Goal: Transaction & Acquisition: Download file/media

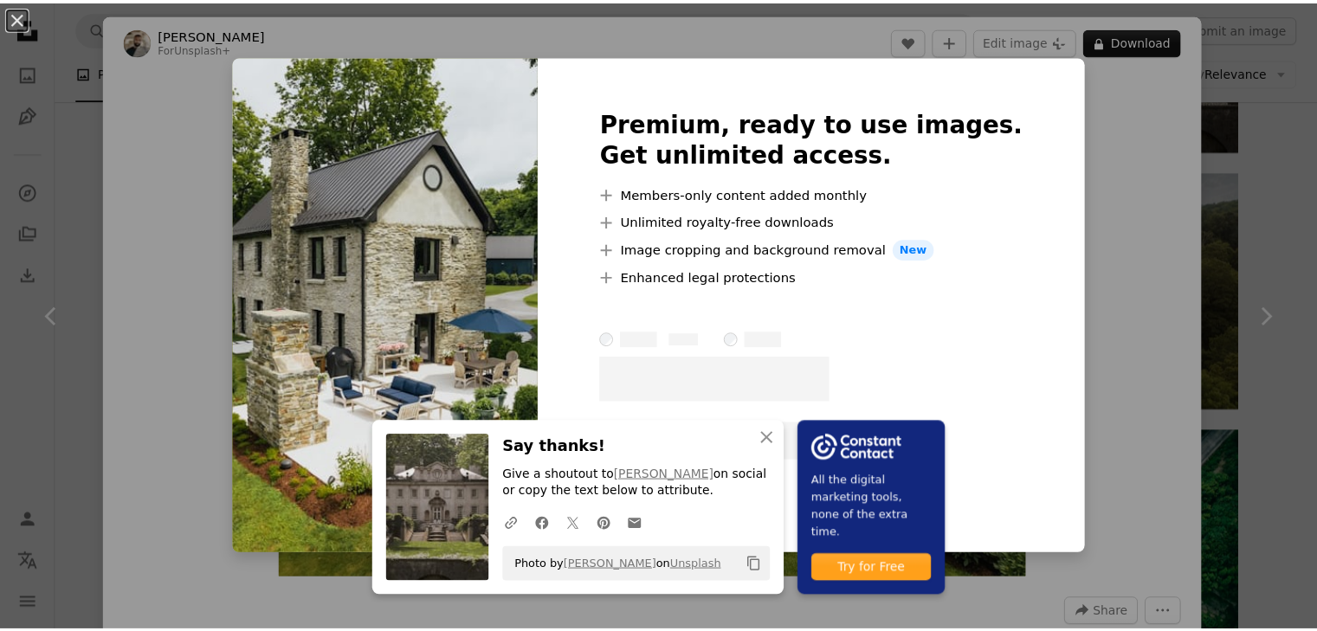
scroll to position [1299, 0]
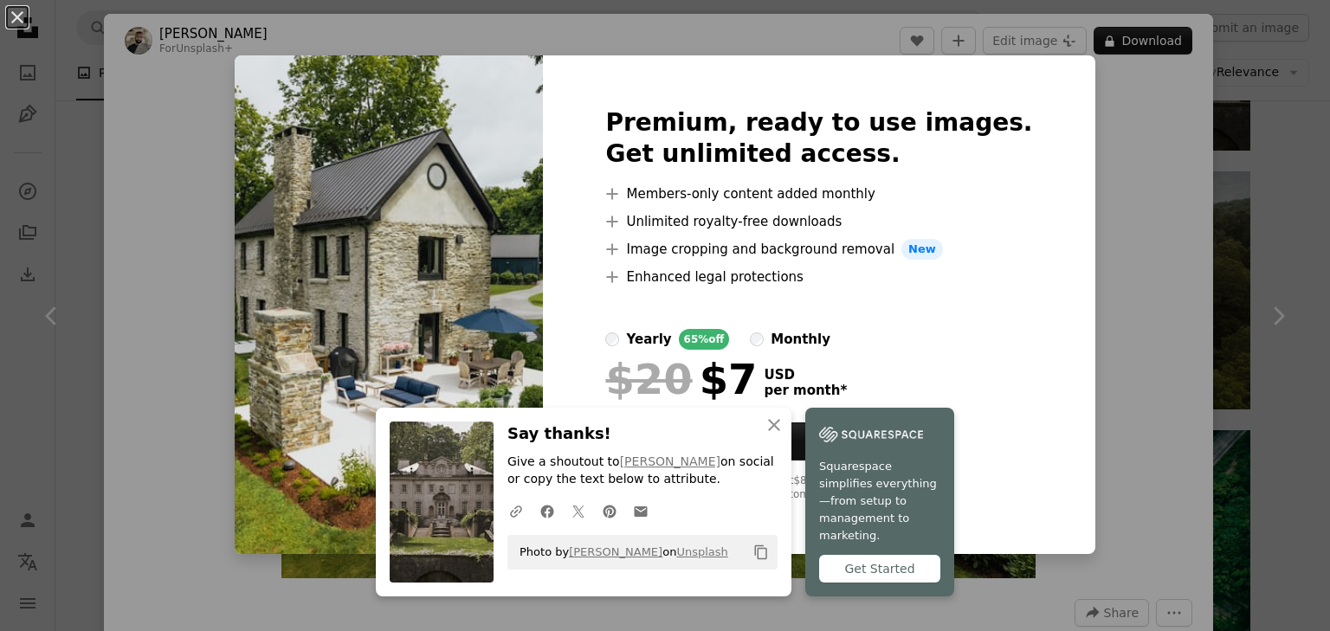
click at [1073, 299] on div "An X shape An X shape Close Say thanks! Give a shoutout to [PERSON_NAME] on soc…" at bounding box center [665, 315] width 1330 height 631
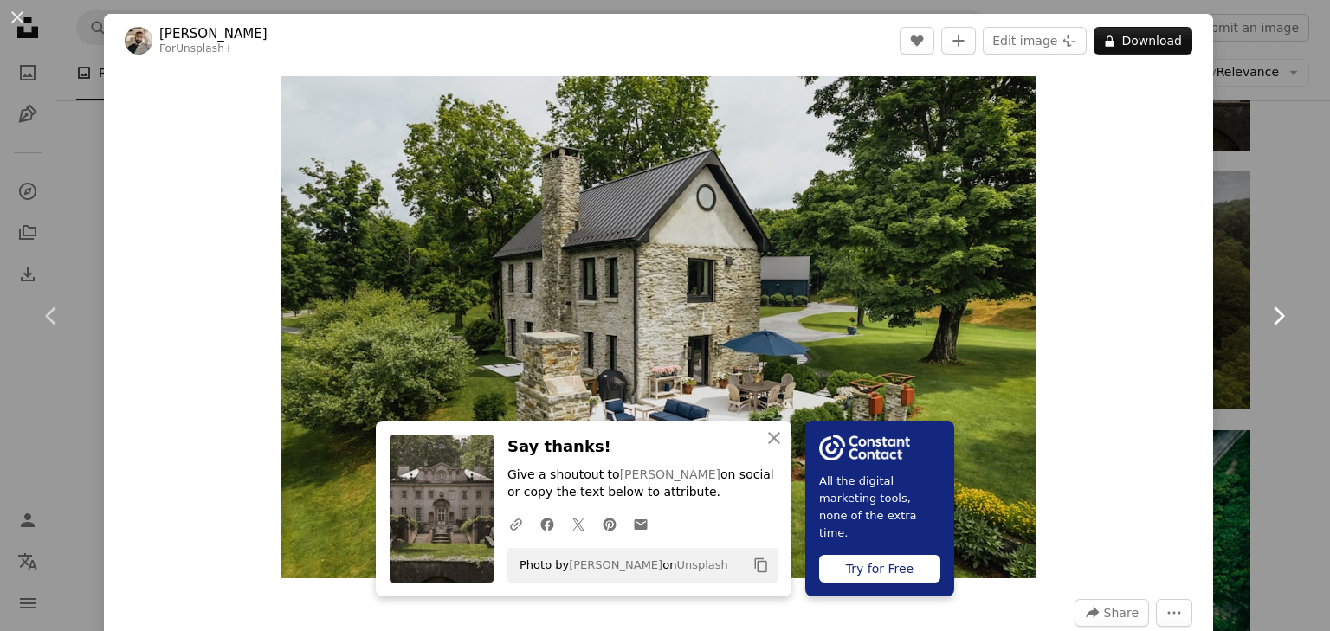
click at [1276, 319] on icon "Chevron right" at bounding box center [1278, 316] width 28 height 28
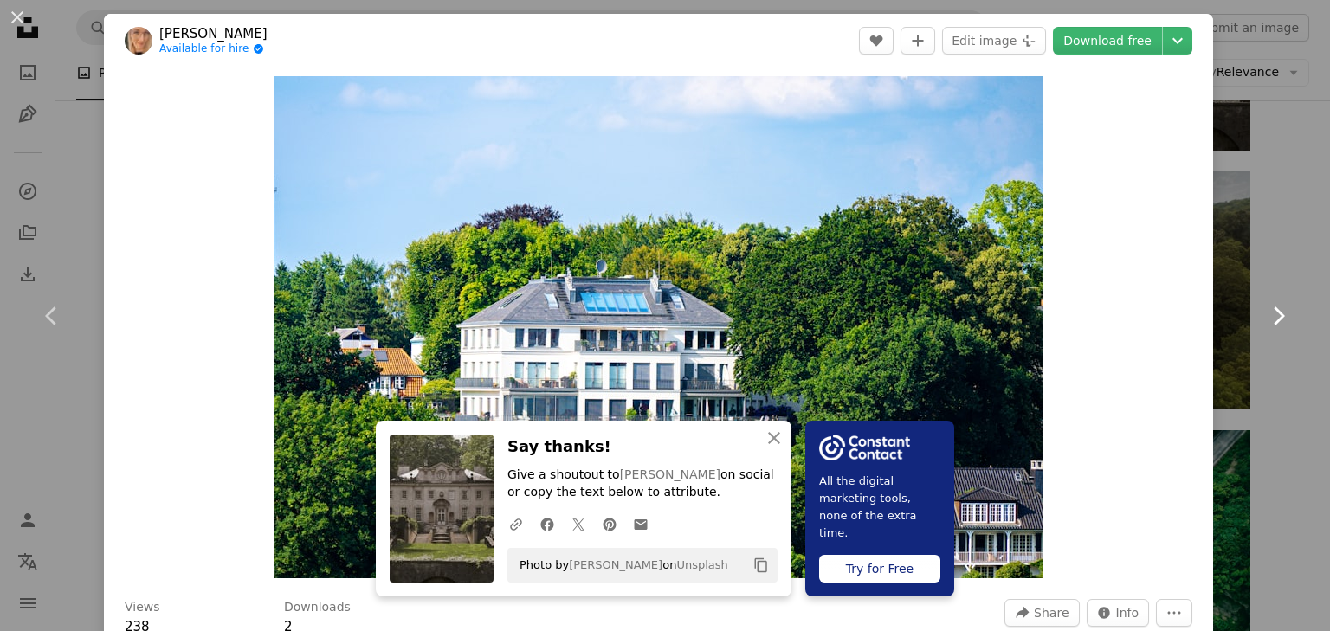
click at [1276, 319] on icon "Chevron right" at bounding box center [1278, 316] width 28 height 28
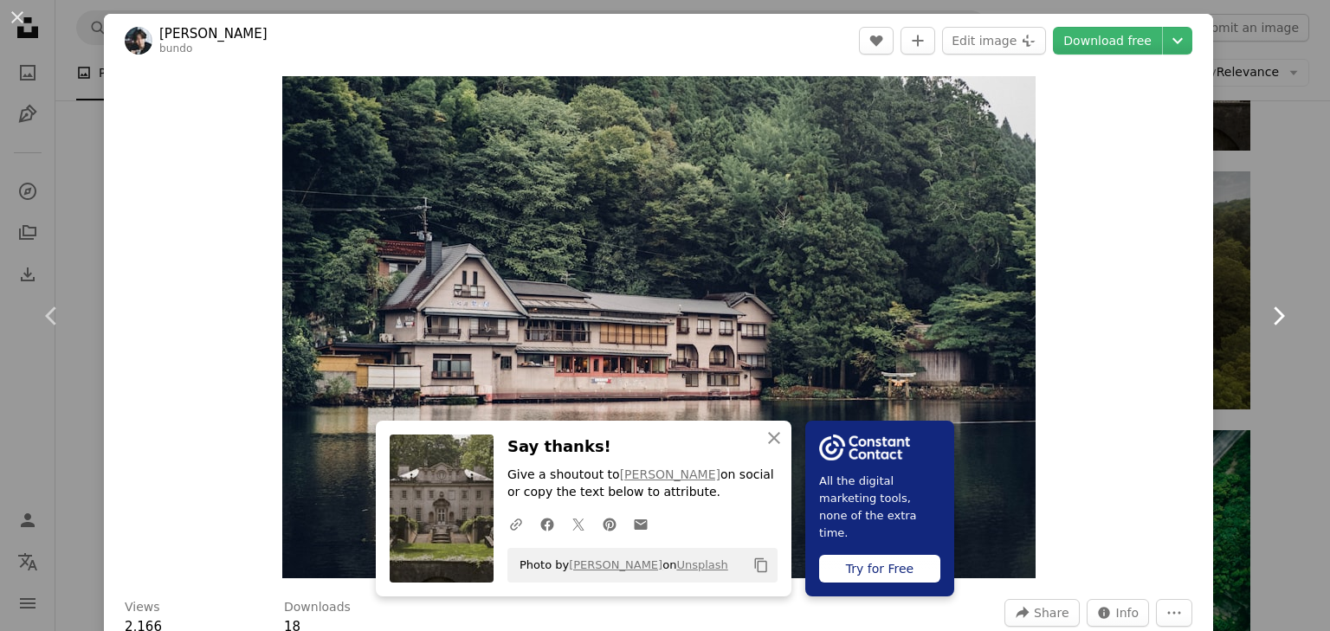
click at [1276, 319] on icon "Chevron right" at bounding box center [1278, 316] width 28 height 28
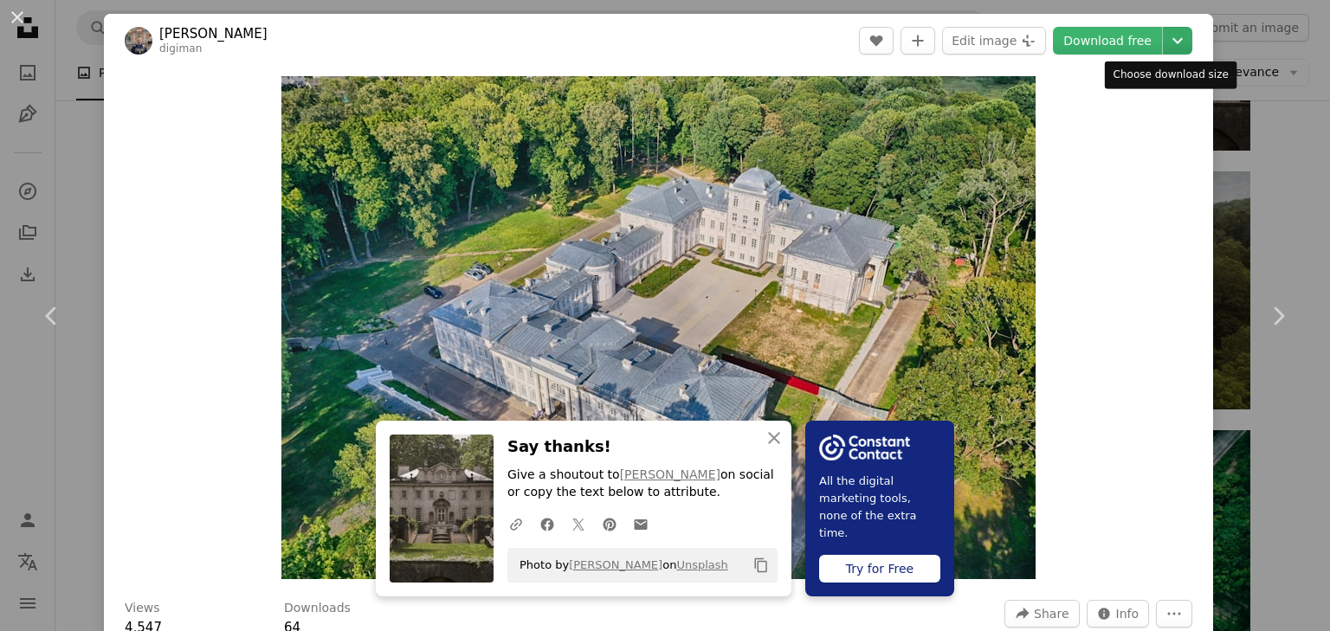
click at [1164, 51] on button "Chevron down" at bounding box center [1177, 41] width 29 height 28
click at [1086, 55] on header "[PERSON_NAME] digiman A heart A plus sign Edit image Plus sign for Unsplash+ Do…" at bounding box center [658, 41] width 1109 height 54
click at [1087, 41] on link "Download free" at bounding box center [1107, 41] width 109 height 28
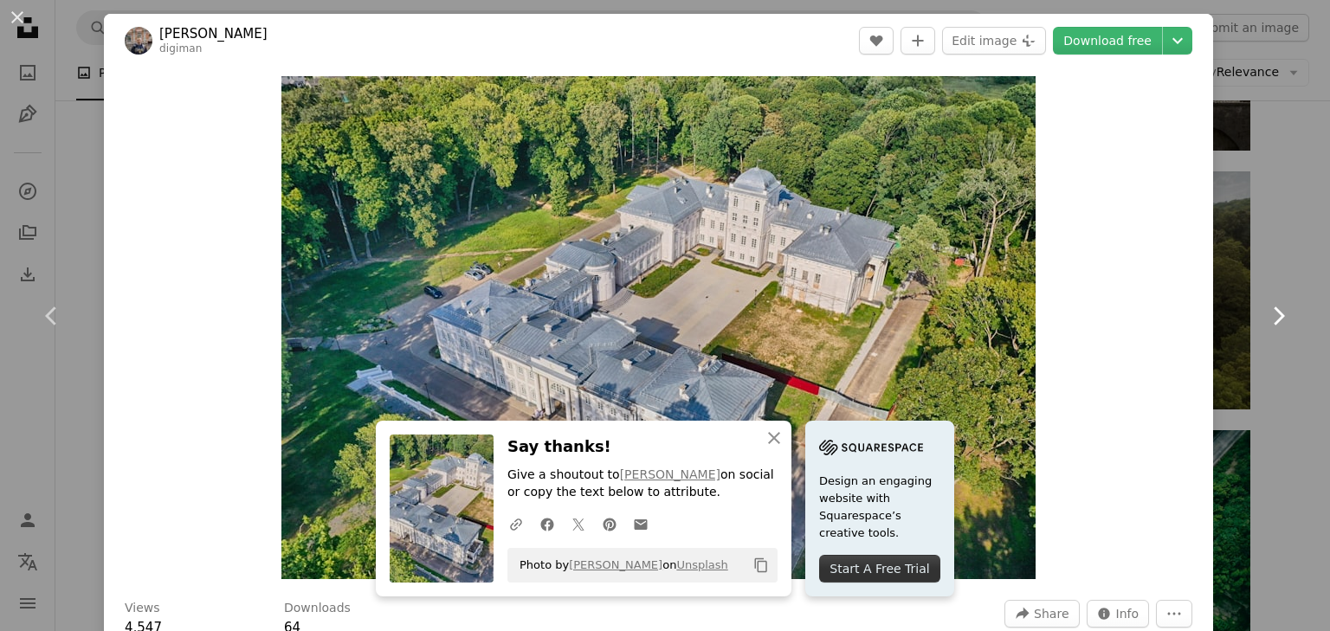
click at [1264, 315] on icon "Chevron right" at bounding box center [1278, 316] width 28 height 28
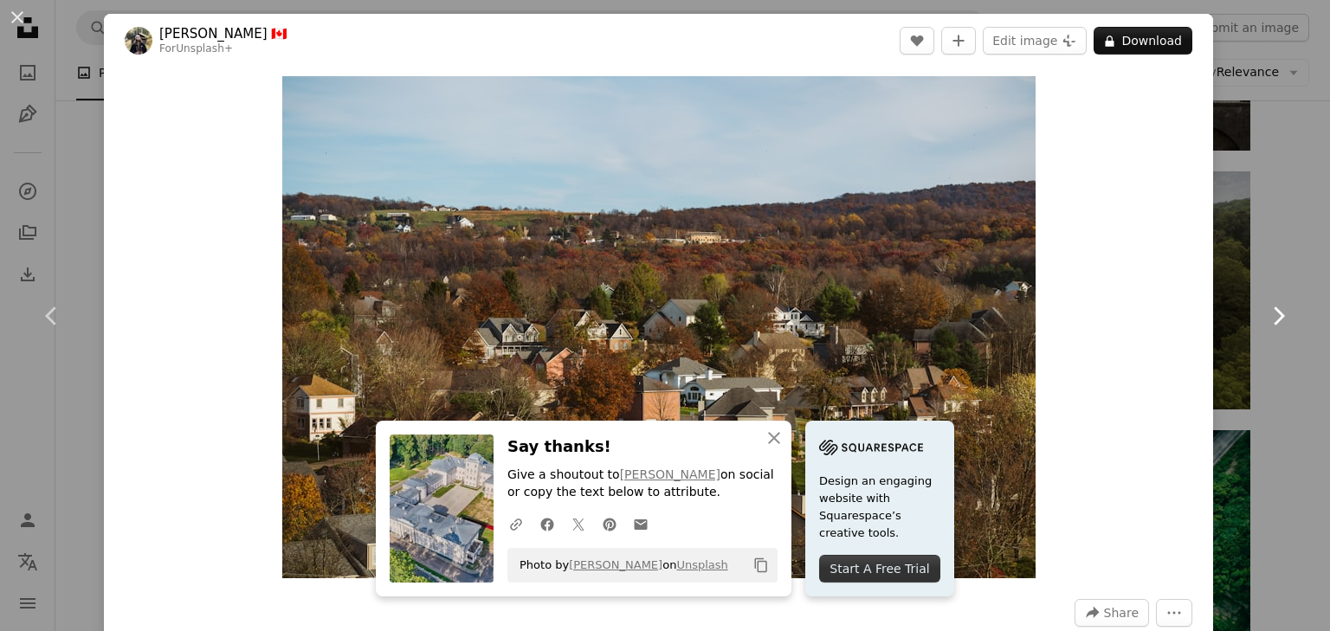
click at [1264, 314] on icon "Chevron right" at bounding box center [1278, 316] width 28 height 28
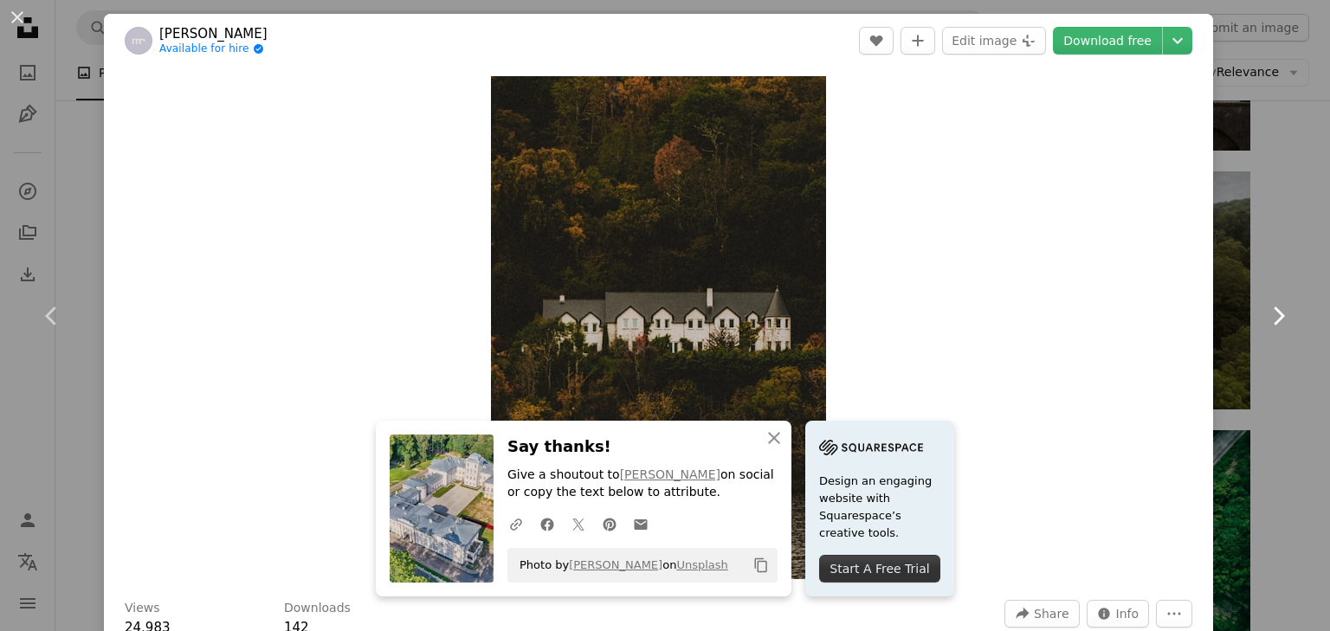
click at [1264, 314] on icon "Chevron right" at bounding box center [1278, 316] width 28 height 28
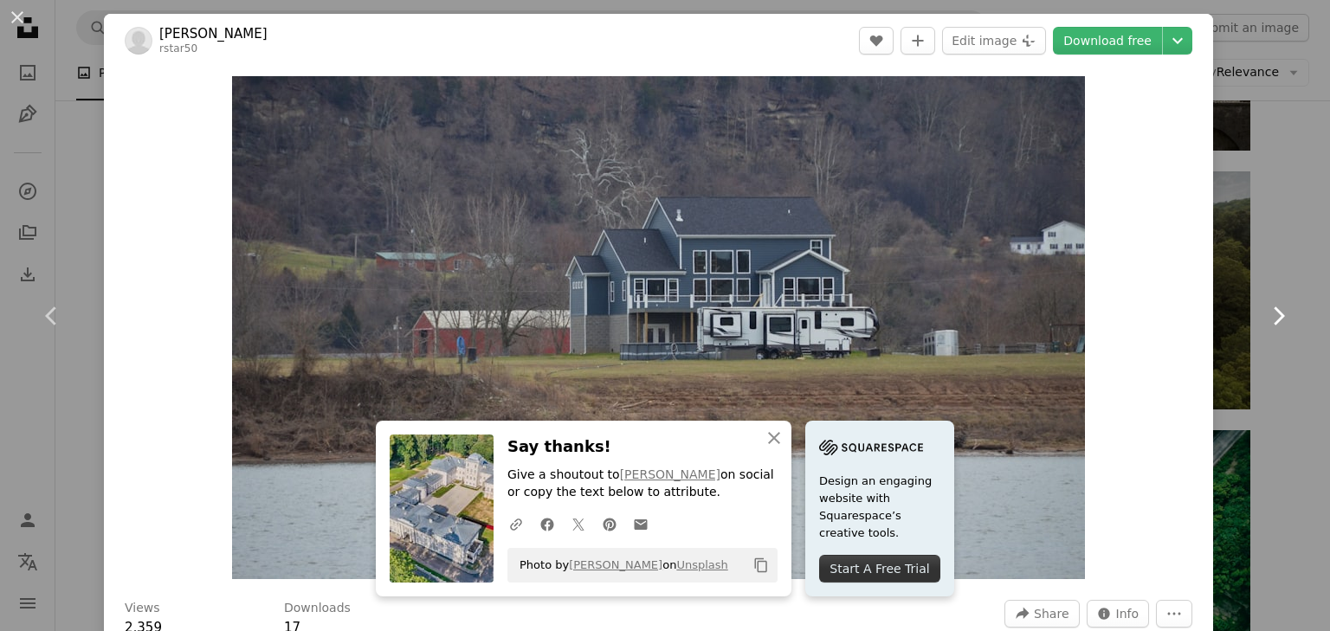
click at [1264, 314] on icon "Chevron right" at bounding box center [1278, 316] width 28 height 28
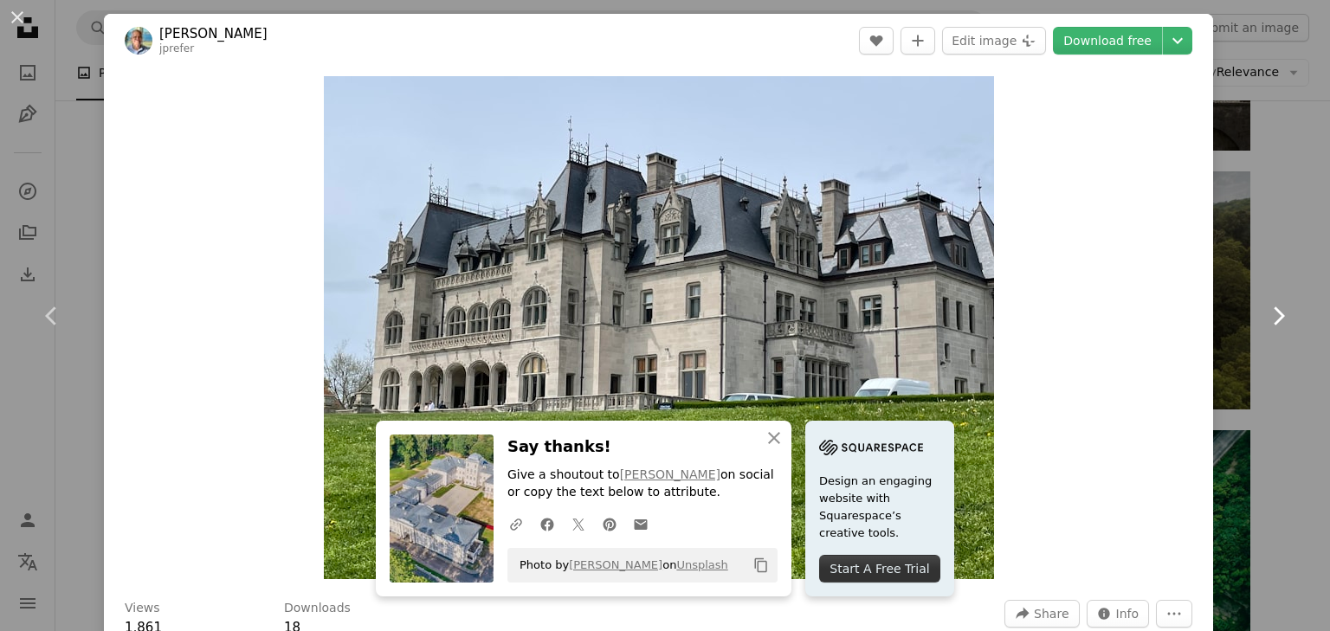
click at [1264, 314] on icon "Chevron right" at bounding box center [1278, 316] width 28 height 28
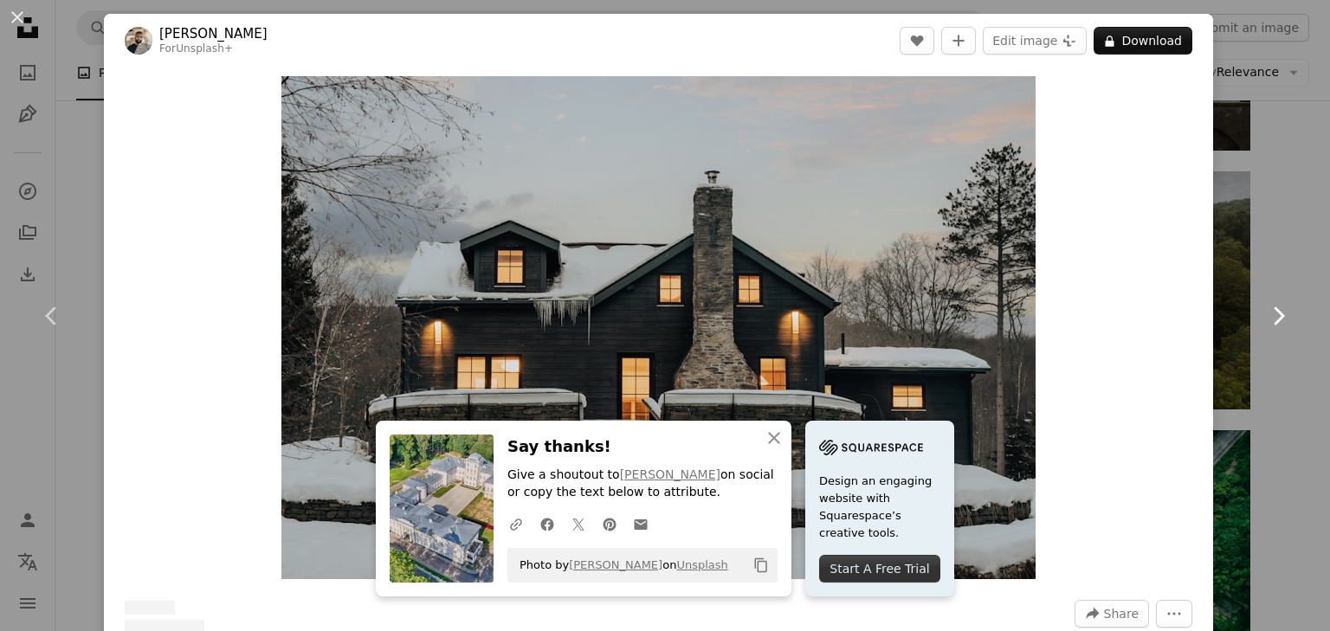
click at [1264, 314] on icon "Chevron right" at bounding box center [1278, 316] width 28 height 28
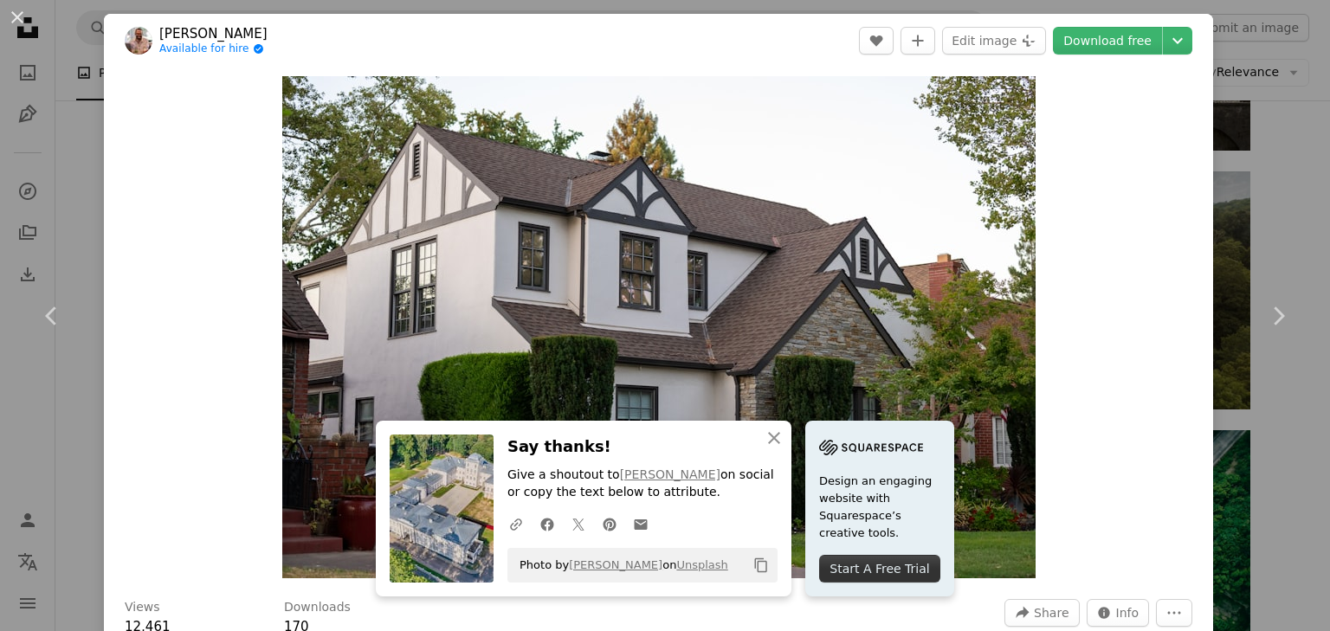
click at [1252, 442] on div "An X shape Chevron left Chevron right An X shape Close Say thanks! Give a shout…" at bounding box center [665, 315] width 1330 height 631
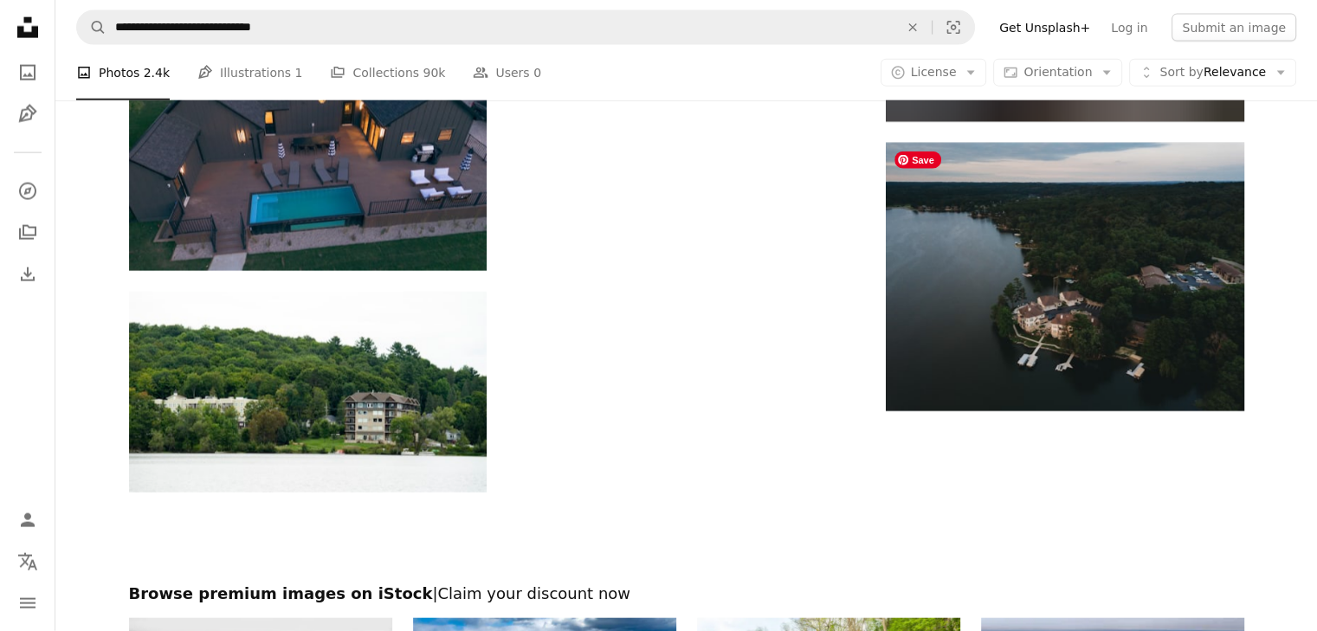
scroll to position [4070, 0]
